Goal: Use online tool/utility: Utilize a website feature to perform a specific function

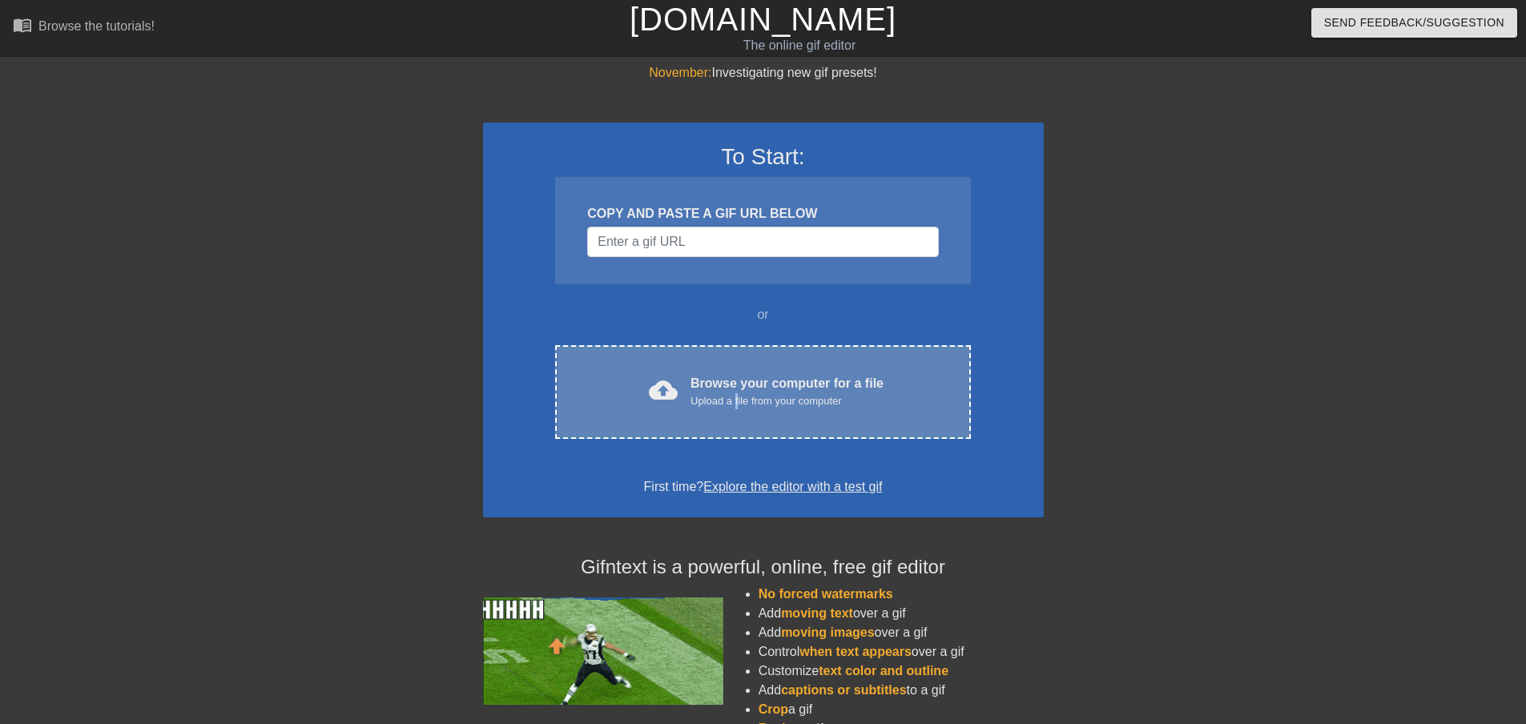
click at [739, 398] on div "Upload a file from your computer" at bounding box center [787, 401] width 193 height 16
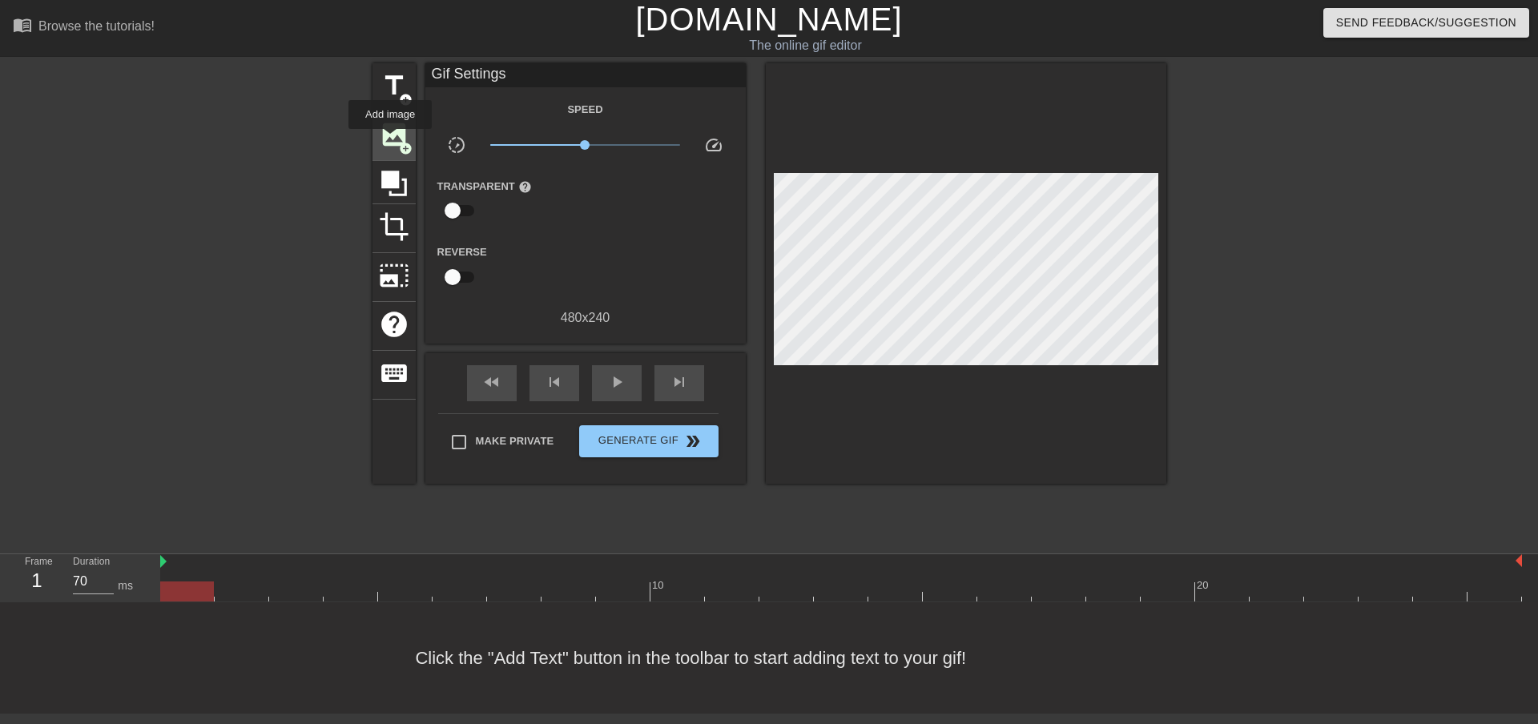
click at [390, 140] on span "image" at bounding box center [394, 134] width 30 height 30
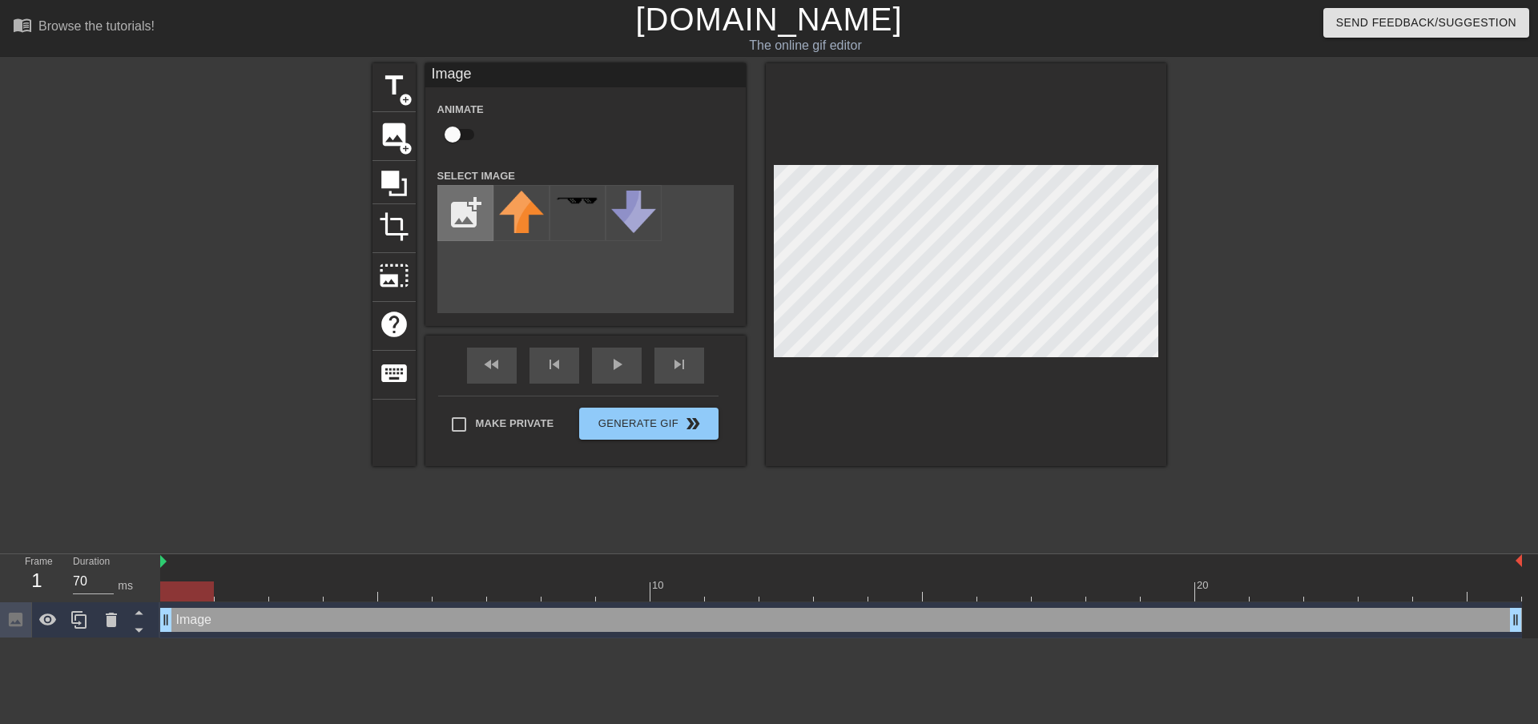
click at [467, 216] on input "file" at bounding box center [465, 213] width 54 height 54
type input "C:\fakepath\TwitterBanner.png"
click at [457, 140] on input "checkbox" at bounding box center [452, 134] width 91 height 30
checkbox input "true"
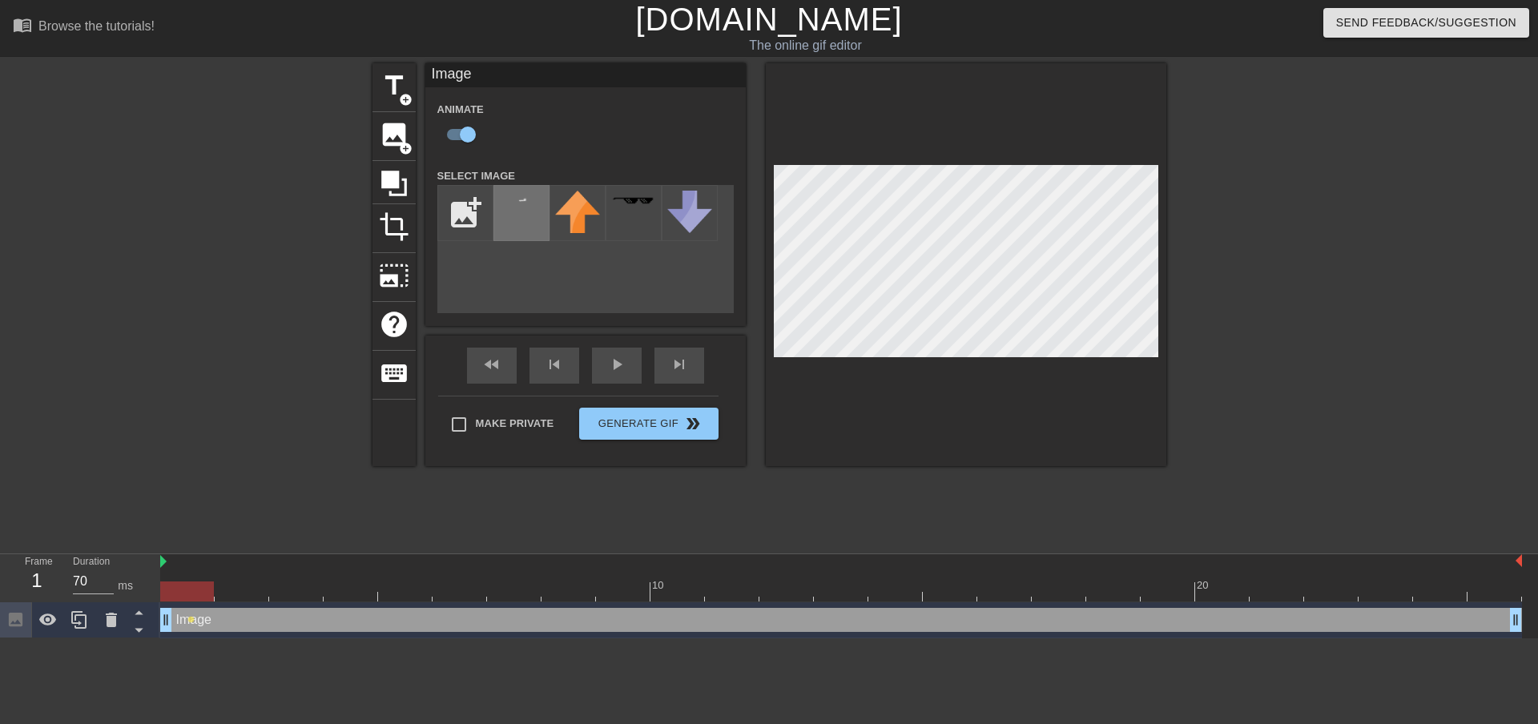
click at [523, 200] on img at bounding box center [521, 201] width 45 height 18
click at [767, 179] on div at bounding box center [966, 264] width 401 height 403
click at [1163, 333] on div at bounding box center [966, 264] width 401 height 403
click at [243, 447] on div at bounding box center [233, 303] width 240 height 481
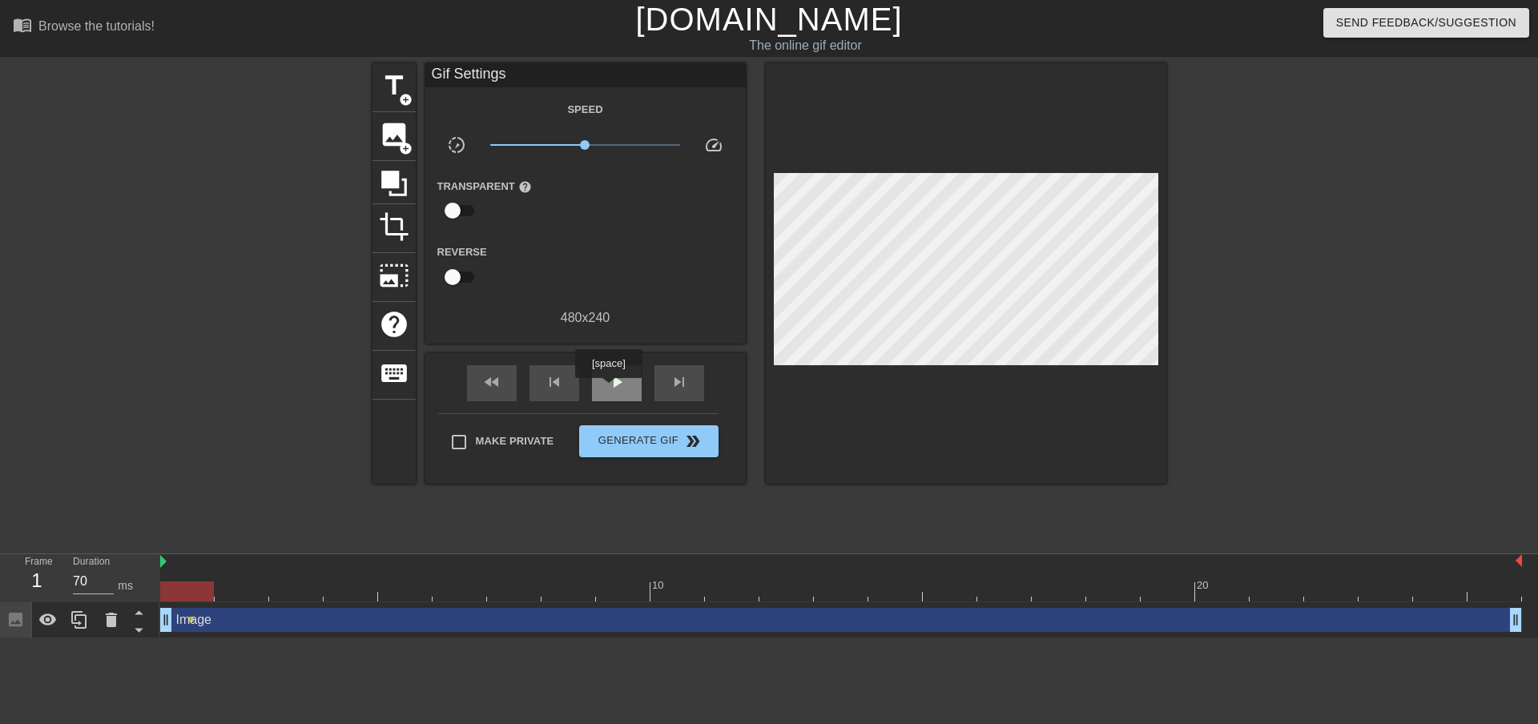
click at [608, 389] on span "play_arrow" at bounding box center [616, 381] width 19 height 19
type input "70"
click at [651, 442] on span "Generate Gif double_arrow" at bounding box center [649, 441] width 126 height 19
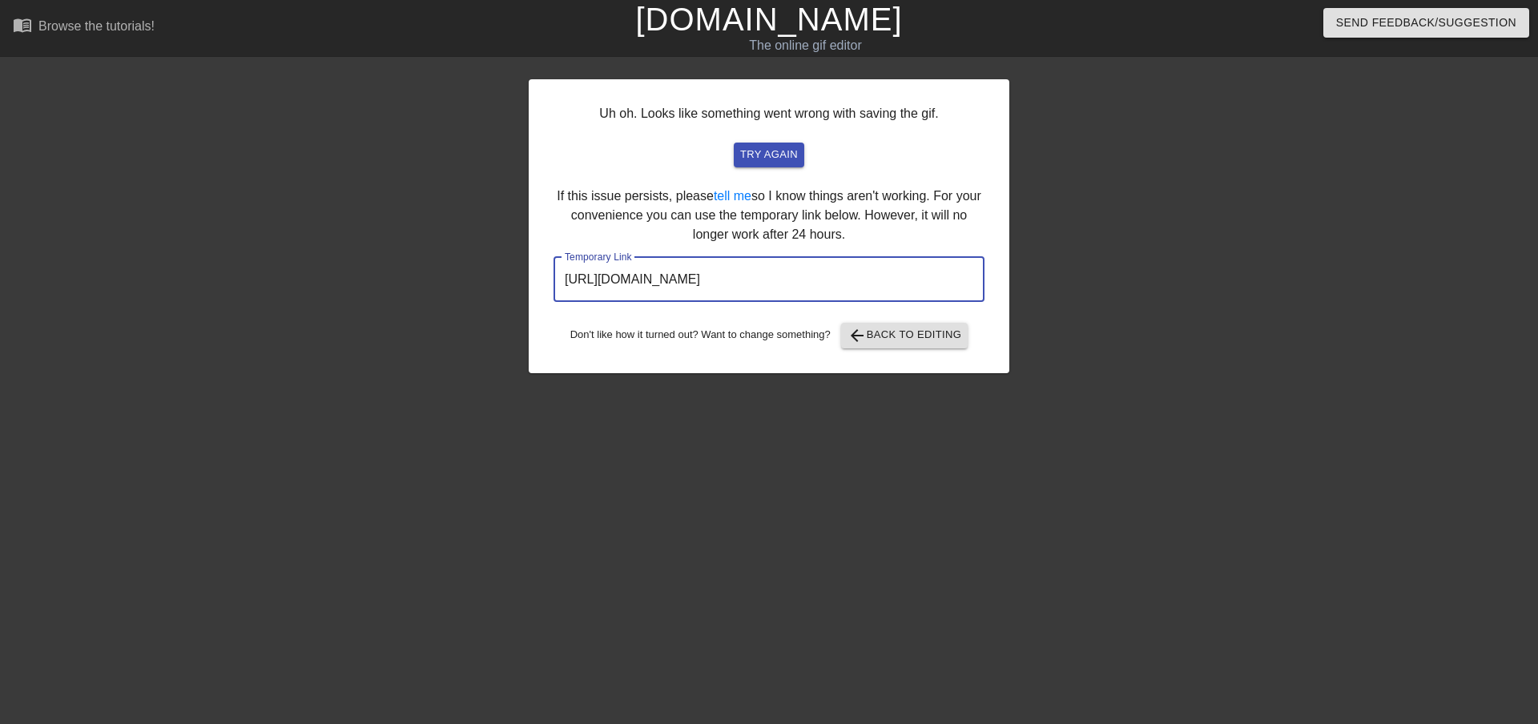
drag, startPoint x: 908, startPoint y: 280, endPoint x: 464, endPoint y: 276, distance: 444.6
click at [466, 278] on div "Uh oh. Looks like something went wrong with saving the gif. try again If this i…" at bounding box center [769, 303] width 1538 height 481
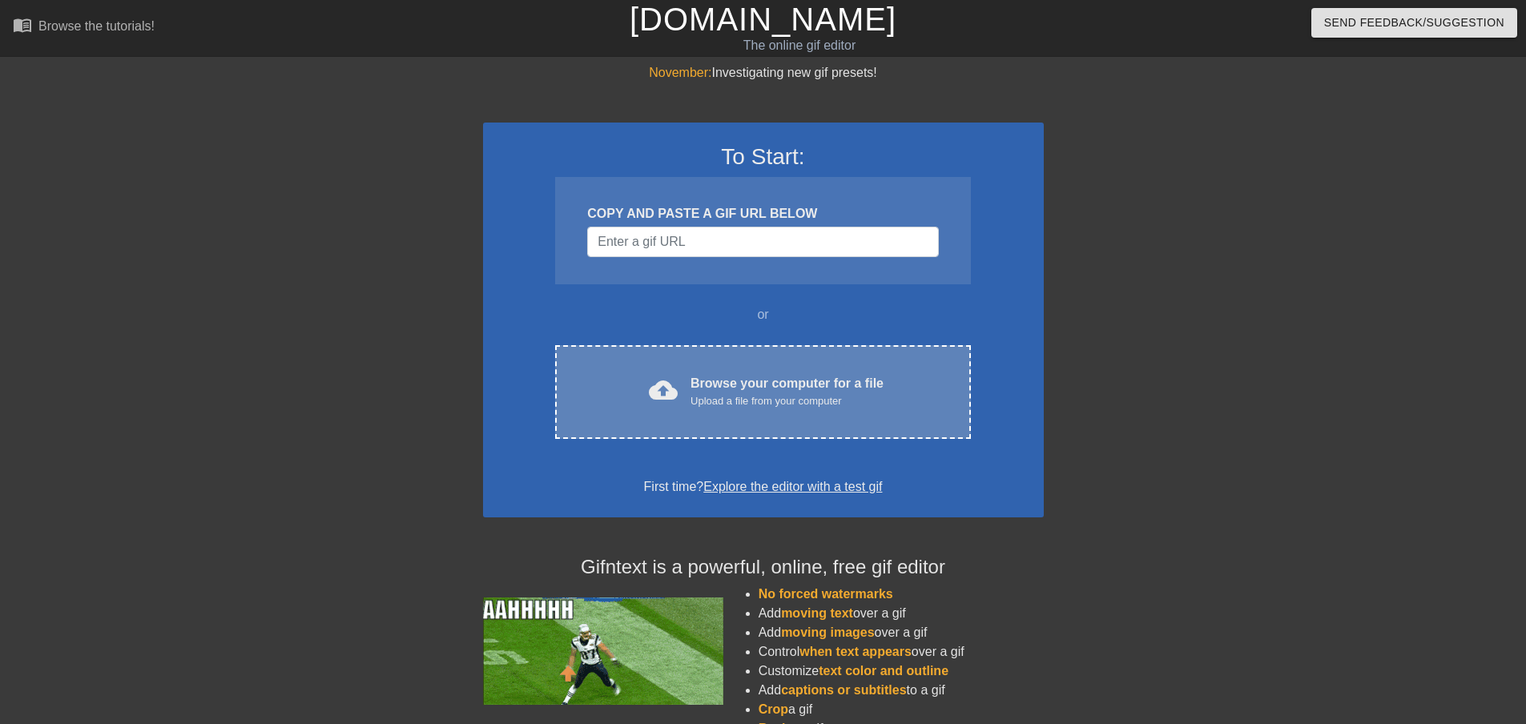
click at [745, 398] on div "Upload a file from your computer" at bounding box center [787, 401] width 193 height 16
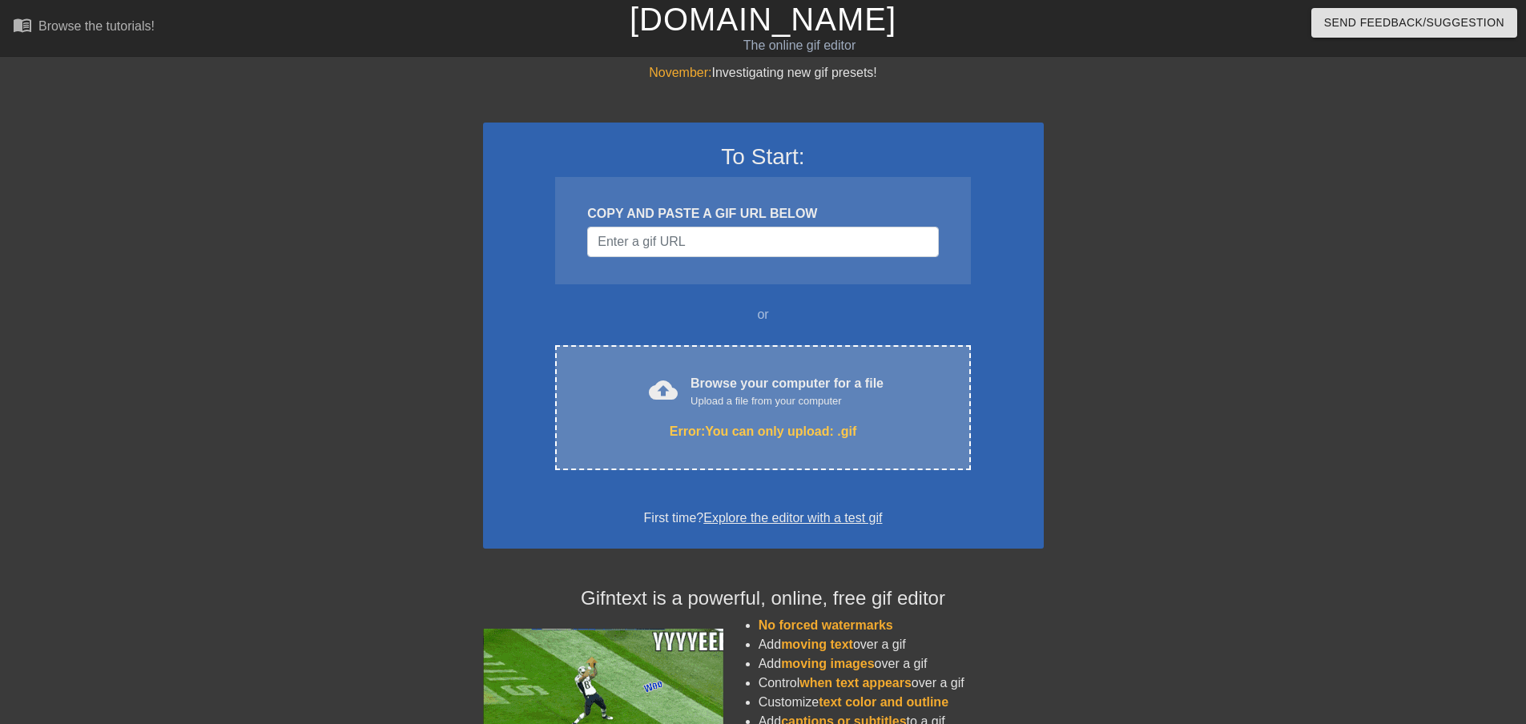
click at [839, 372] on div "cloud_upload Browse your computer for a file Upload a file from your computer E…" at bounding box center [762, 407] width 415 height 125
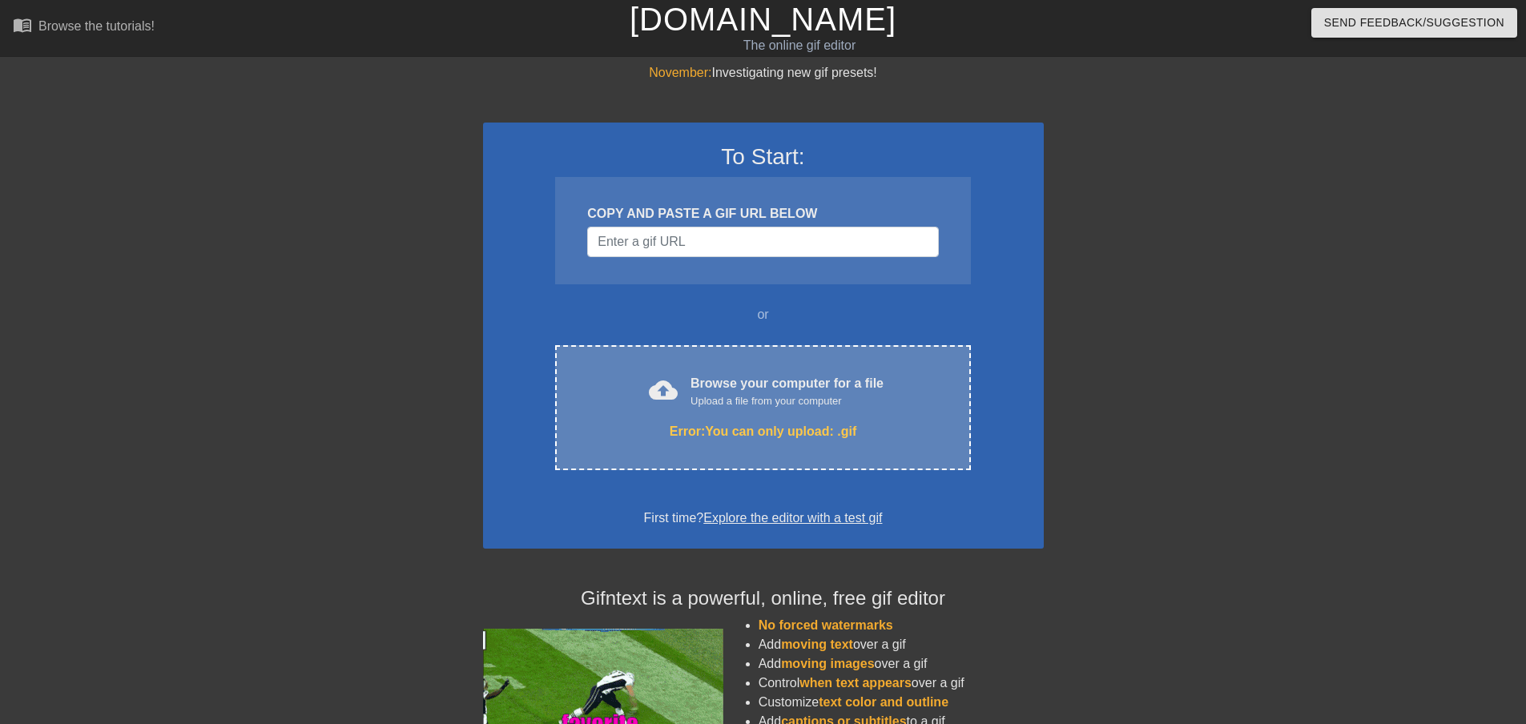
click at [690, 426] on div "Error: You can only upload: .gif" at bounding box center [763, 431] width 348 height 19
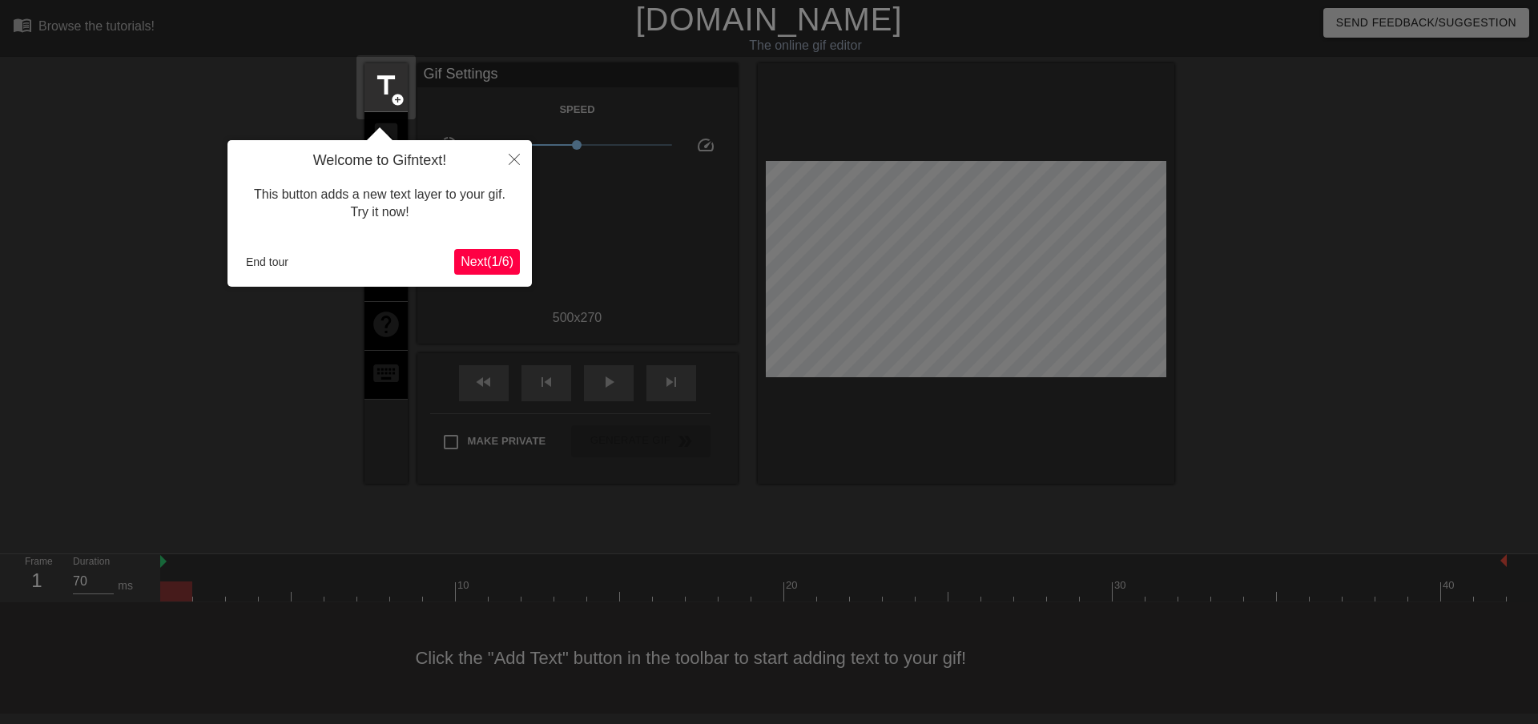
click at [499, 268] on span "Next ( 1 / 6 )" at bounding box center [487, 262] width 53 height 14
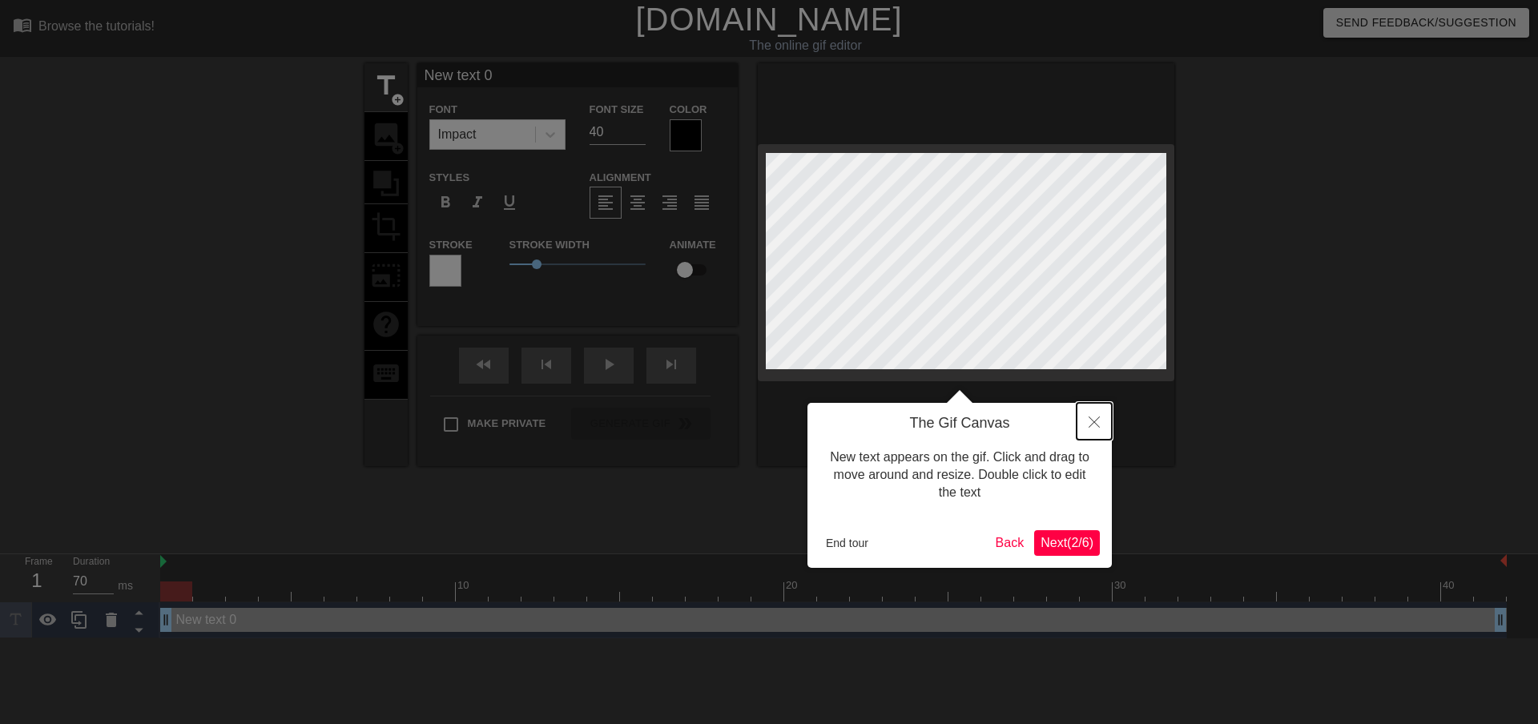
click at [1097, 422] on icon "Close" at bounding box center [1094, 422] width 11 height 11
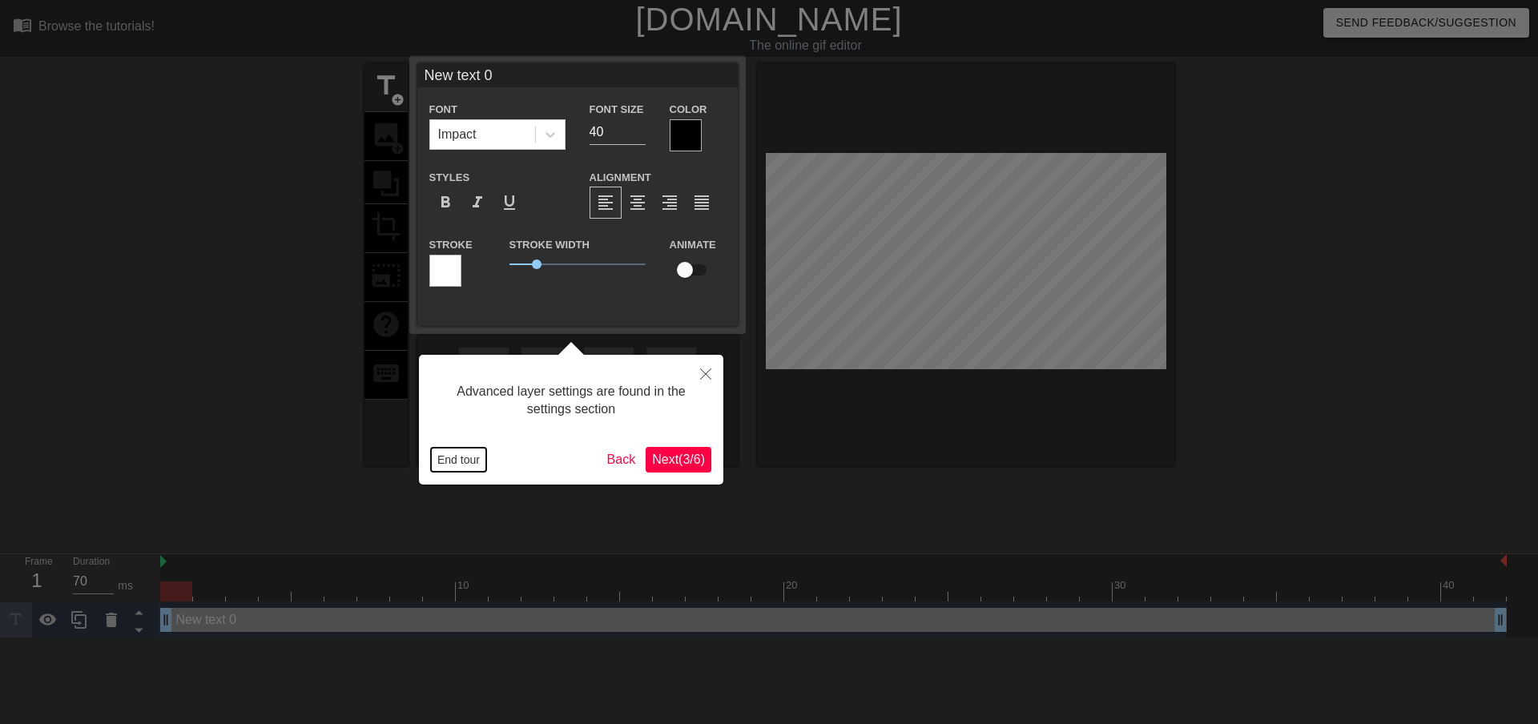
click at [458, 462] on button "End tour" at bounding box center [458, 460] width 55 height 24
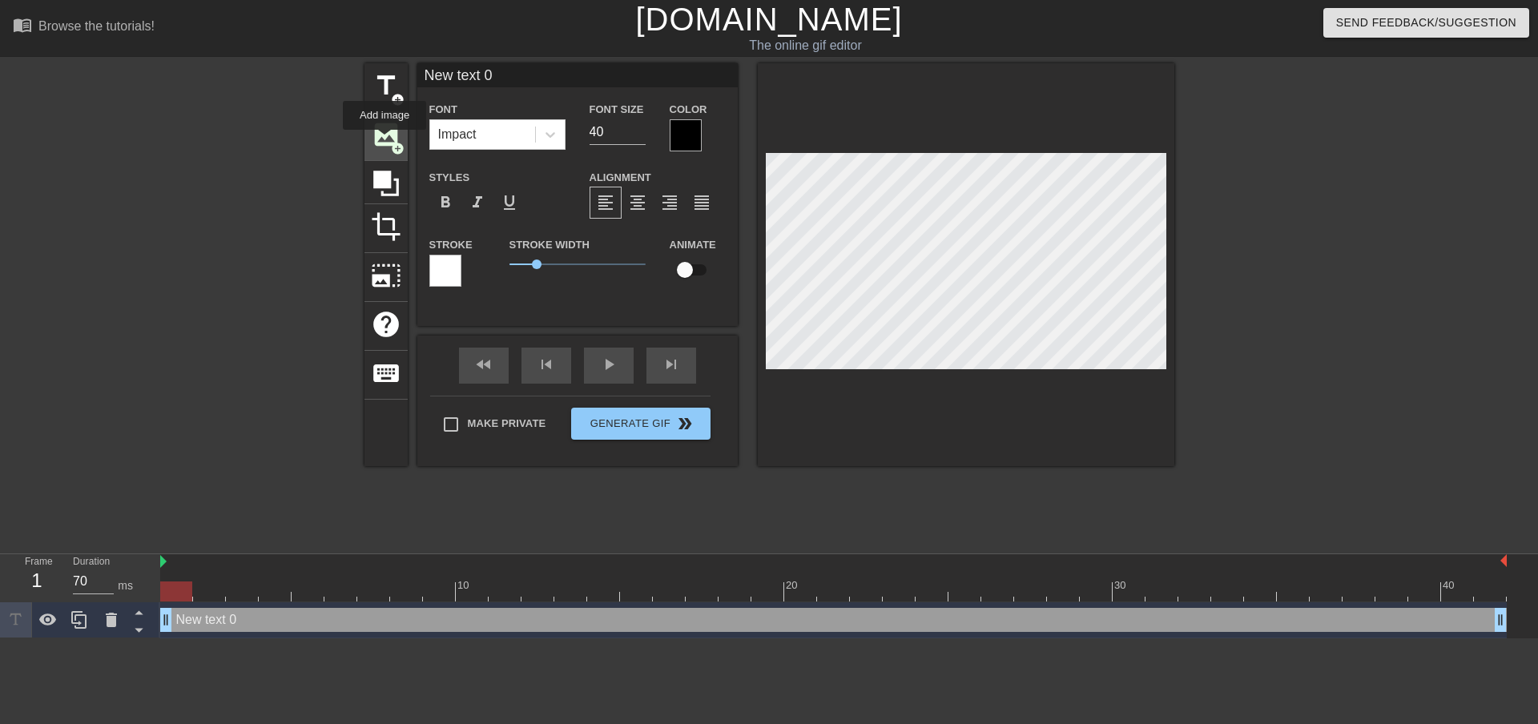
click at [385, 141] on span "image" at bounding box center [386, 134] width 30 height 30
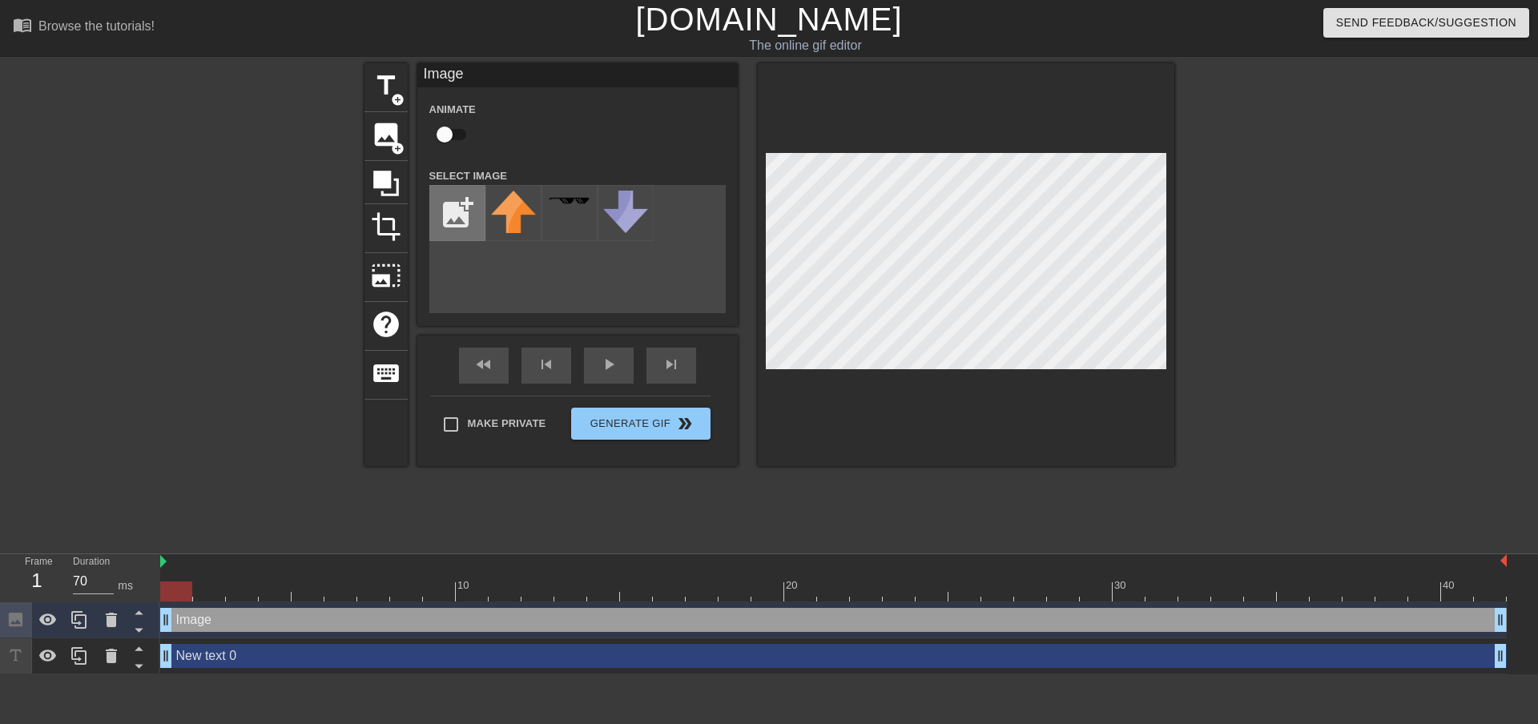
click at [448, 222] on input "file" at bounding box center [457, 213] width 54 height 54
type input "C:\fakepath\TwitterBanner.png"
click at [504, 222] on div at bounding box center [513, 213] width 56 height 56
click at [321, 649] on div "New text 0 drag_handle drag_handle" at bounding box center [833, 656] width 1347 height 24
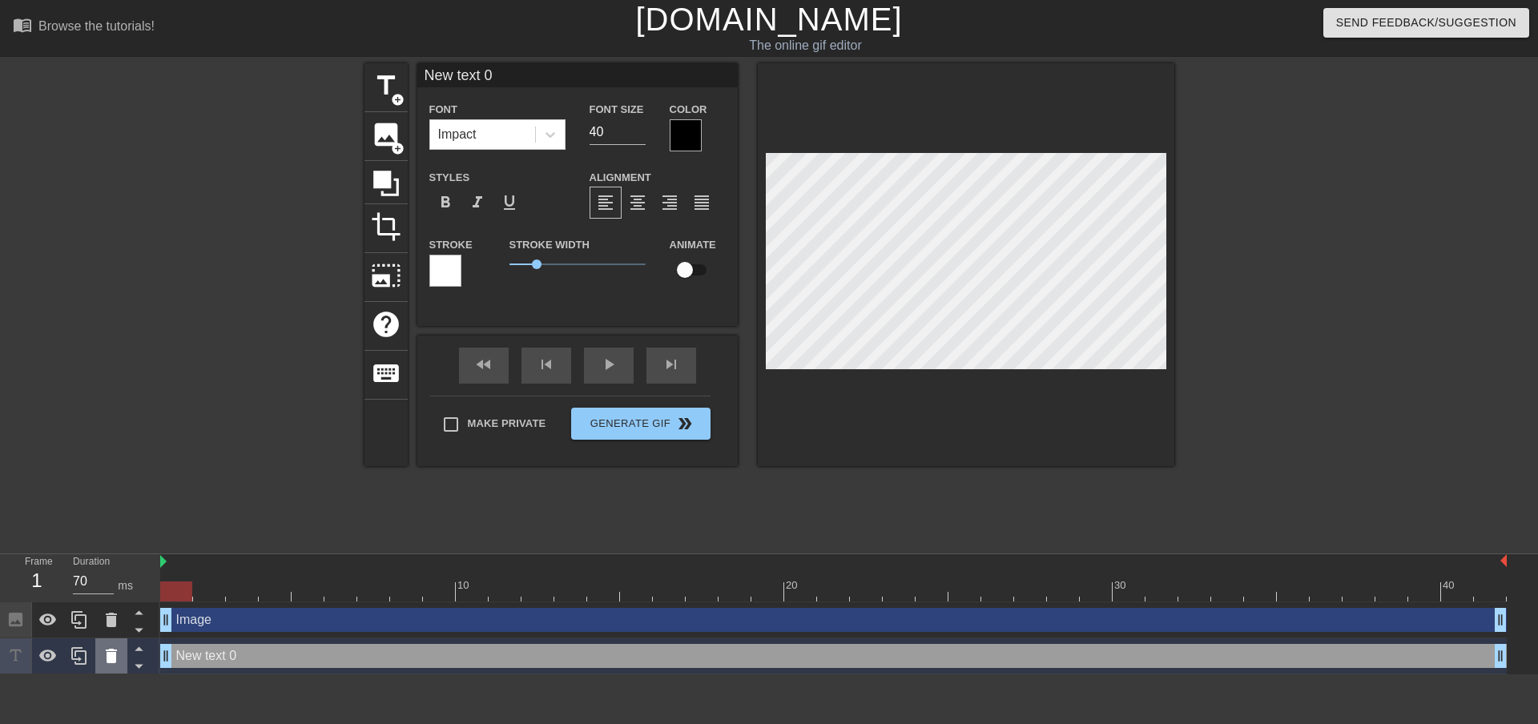
click at [121, 653] on div at bounding box center [111, 655] width 32 height 35
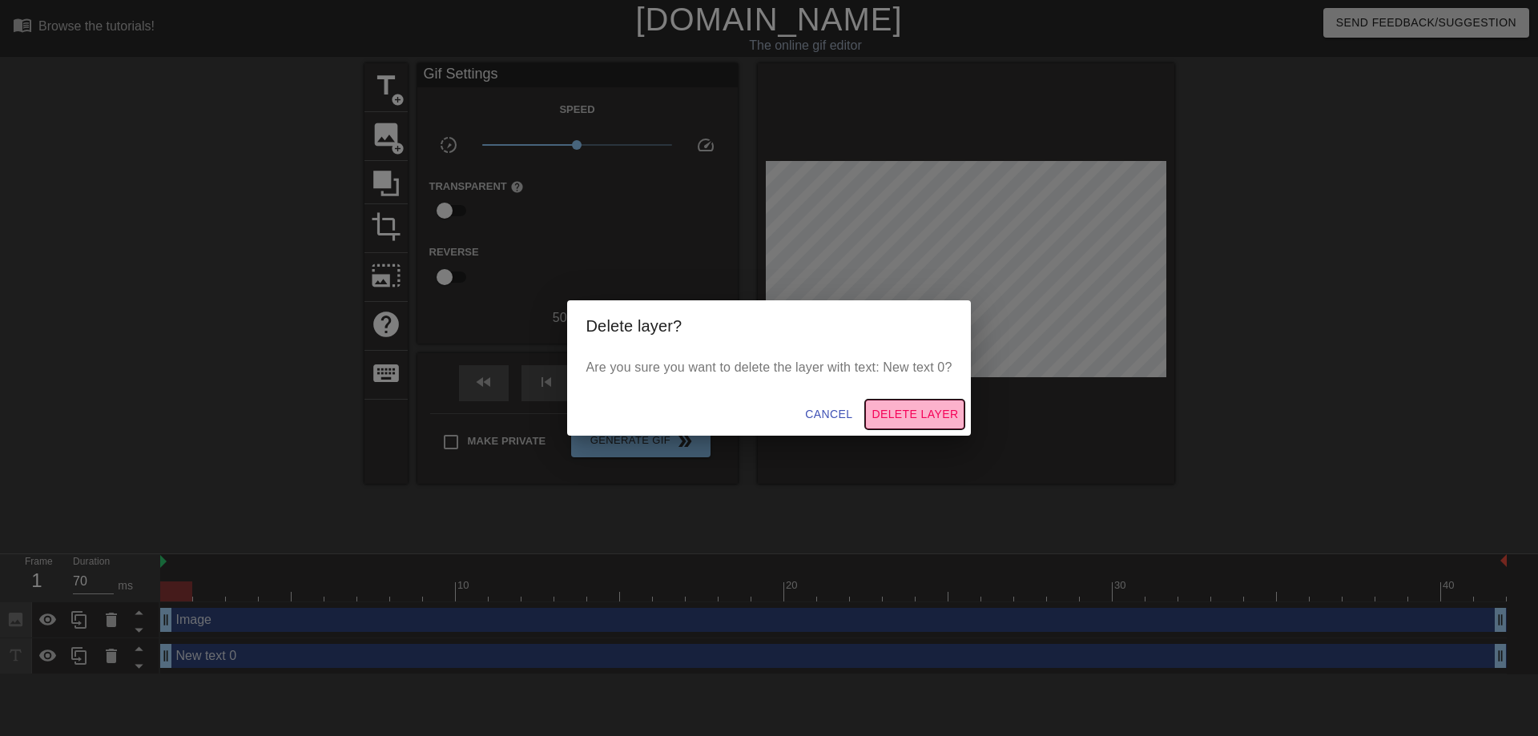
click at [885, 413] on span "Delete Layer" at bounding box center [915, 415] width 87 height 20
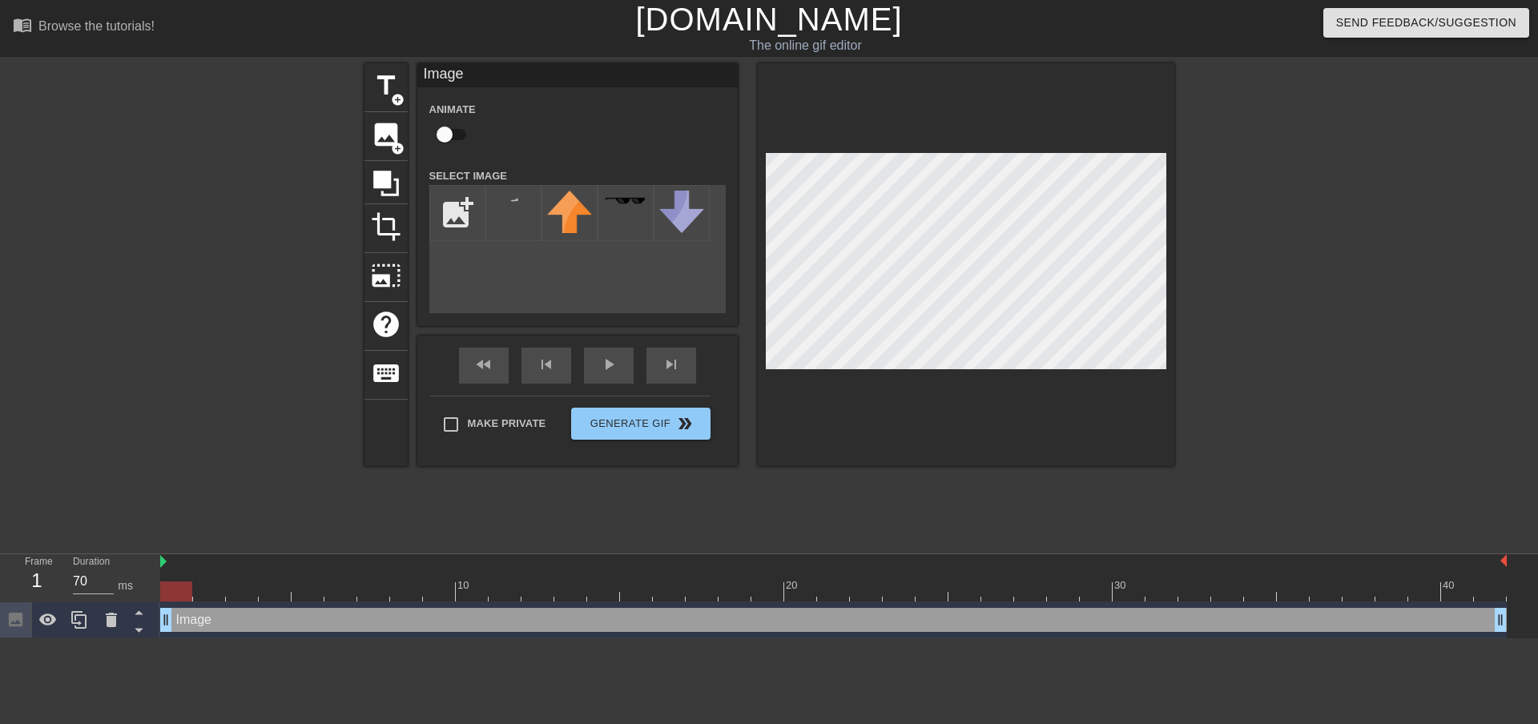
click at [1174, 170] on div at bounding box center [966, 264] width 417 height 403
click at [626, 356] on div "fast_rewind skip_previous play_arrow skip_next" at bounding box center [577, 366] width 261 height 60
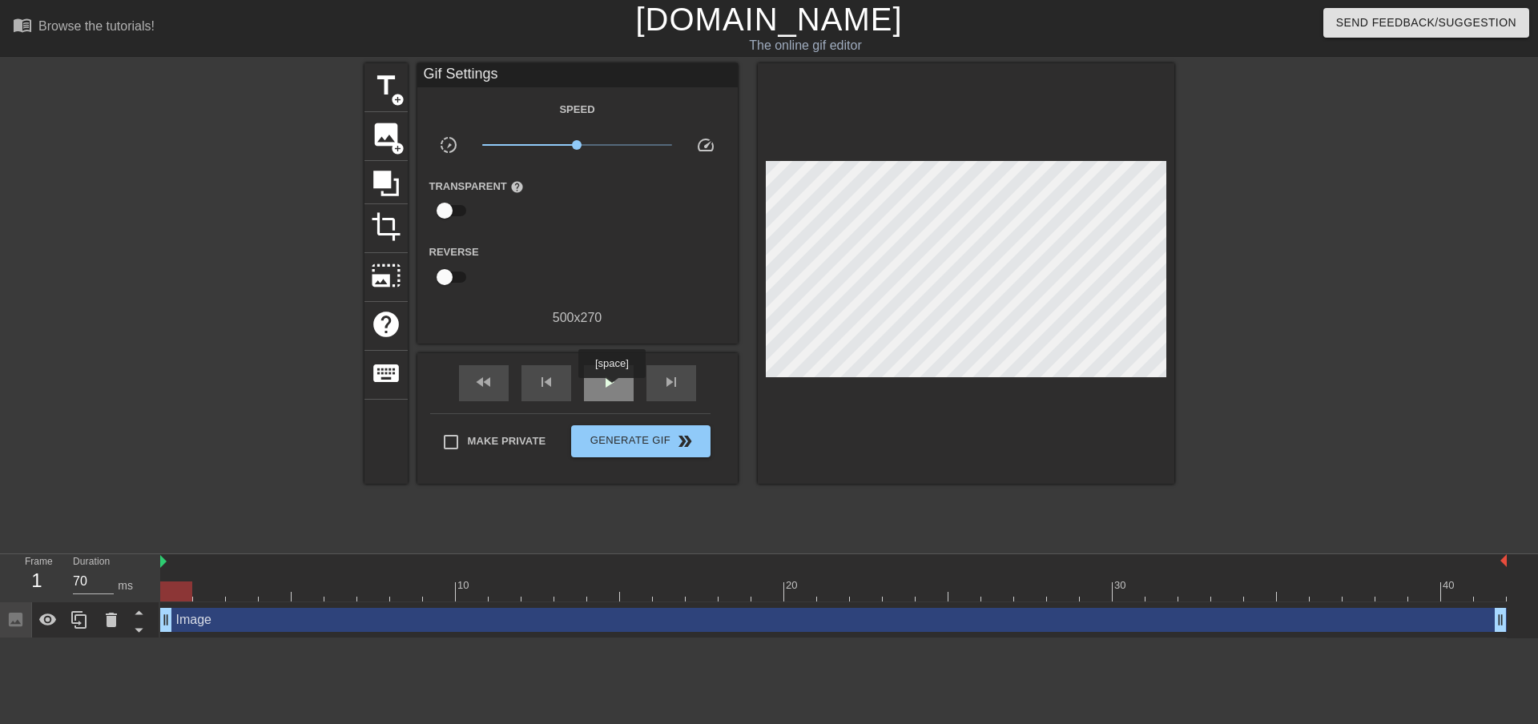
click at [611, 389] on span "play_arrow" at bounding box center [608, 381] width 19 height 19
click at [610, 447] on span "Generate Gif double_arrow" at bounding box center [641, 441] width 126 height 19
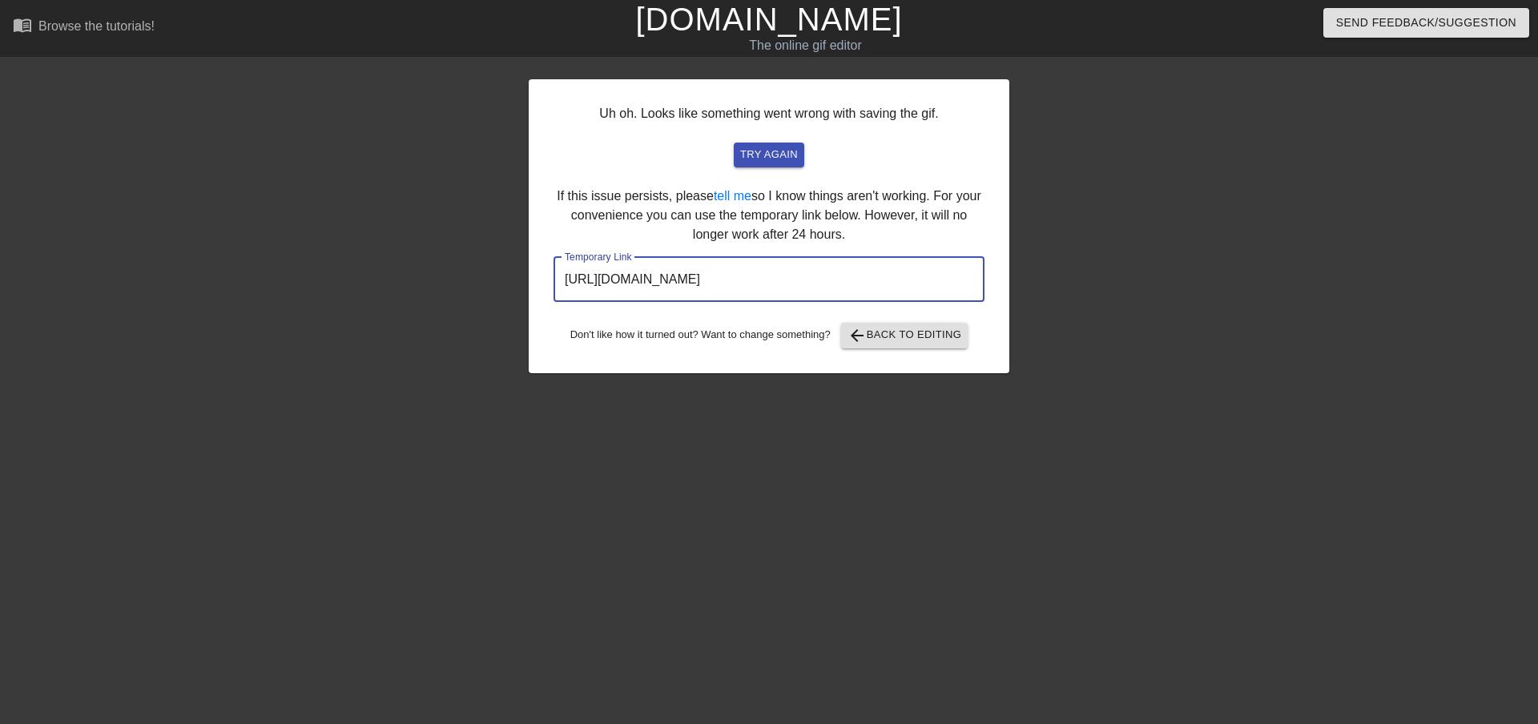
drag, startPoint x: 916, startPoint y: 276, endPoint x: 506, endPoint y: 262, distance: 409.6
click at [506, 262] on div "Uh oh. Looks like something went wrong with saving the gif. try again If this i…" at bounding box center [769, 303] width 1538 height 481
click at [936, 340] on span "arrow_back Back to Editing" at bounding box center [905, 335] width 115 height 19
